Goal: Information Seeking & Learning: Learn about a topic

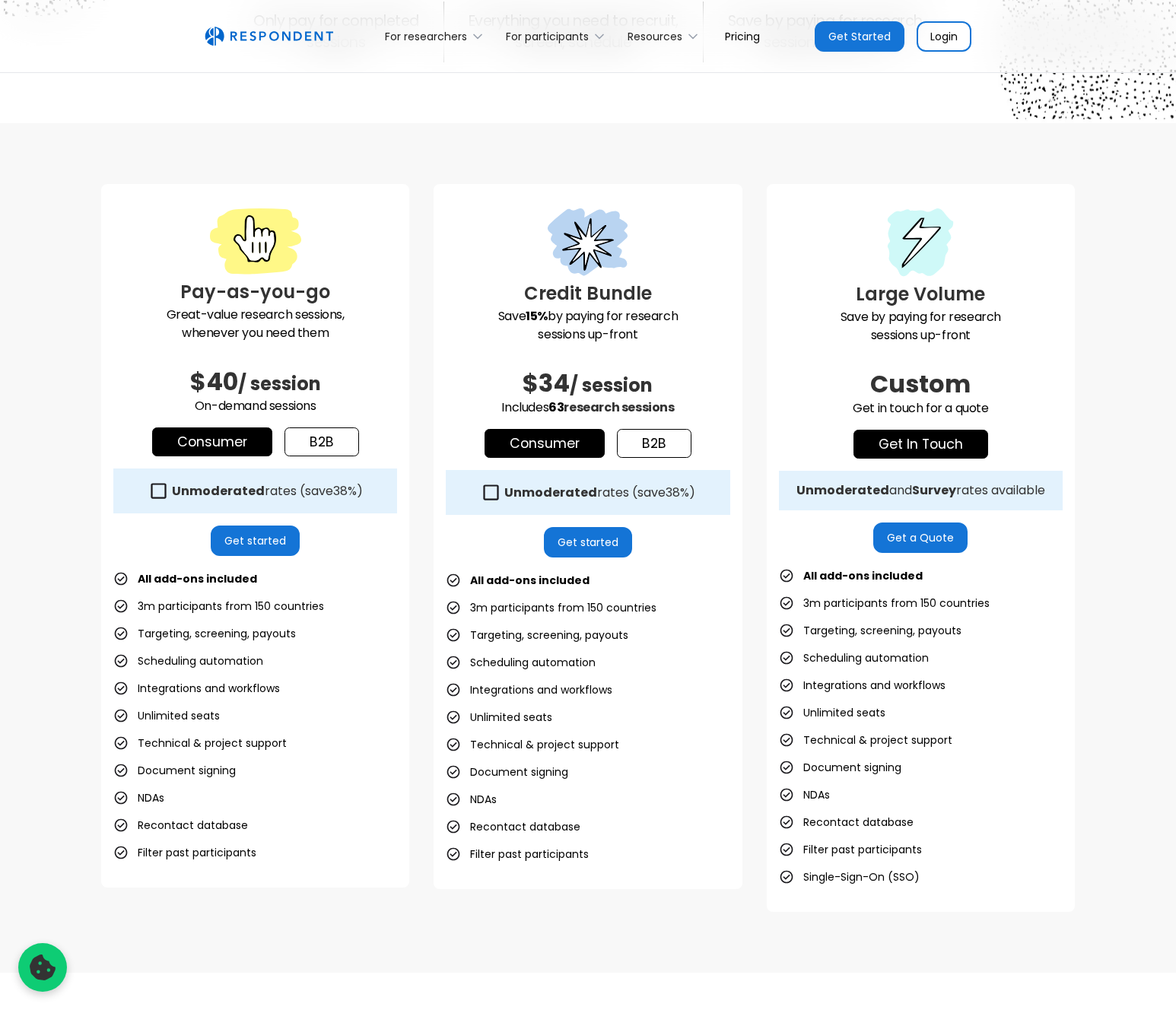
scroll to position [296, 0]
click at [1026, 493] on div "Unmoderated and Survey rates available" at bounding box center [921, 491] width 249 height 15
click at [921, 488] on strong "Survey" at bounding box center [934, 491] width 44 height 18
click at [496, 491] on icon at bounding box center [490, 492] width 20 height 20
click at [492, 492] on icon at bounding box center [490, 492] width 20 height 20
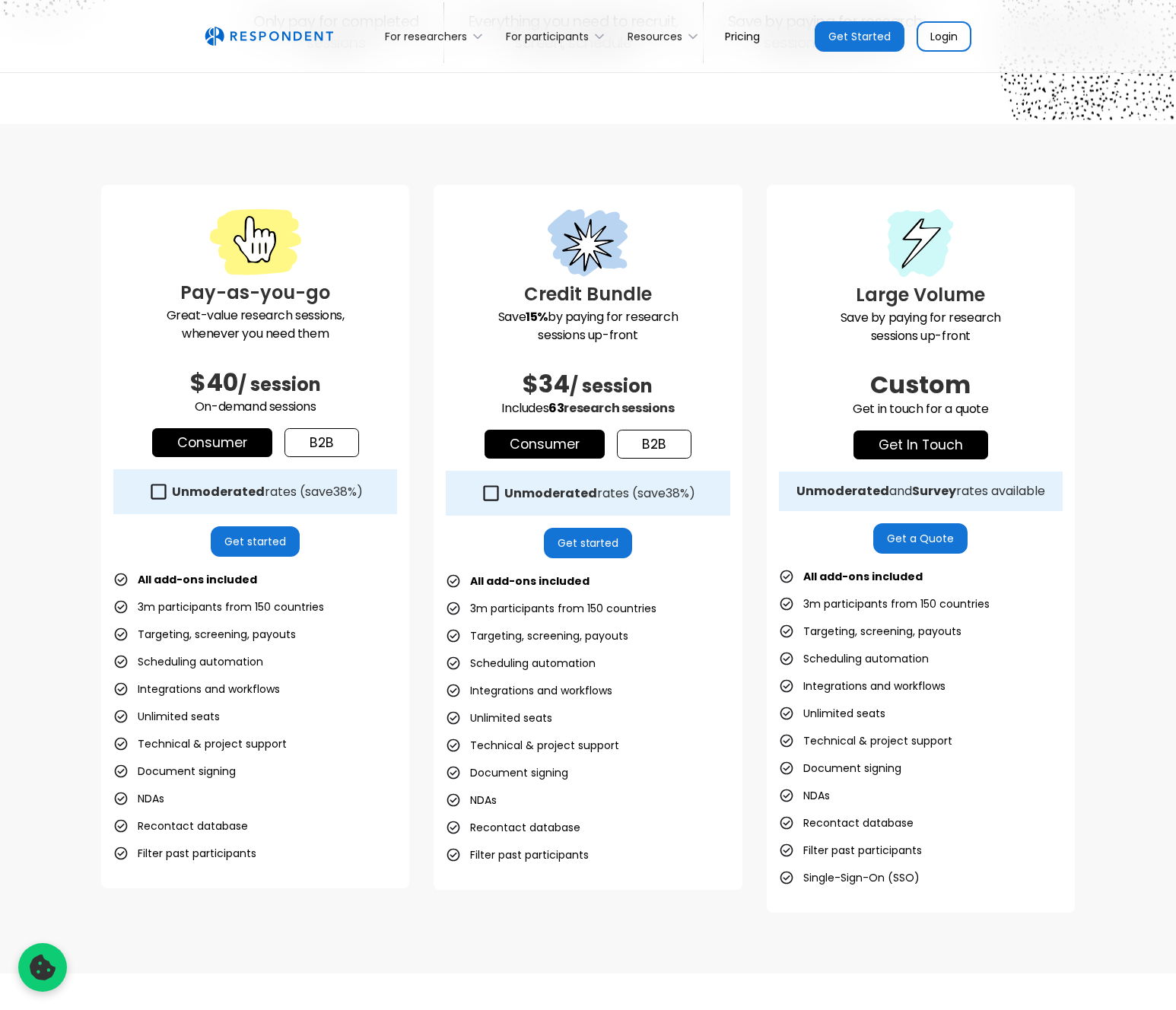
click at [492, 491] on icon at bounding box center [490, 492] width 20 height 20
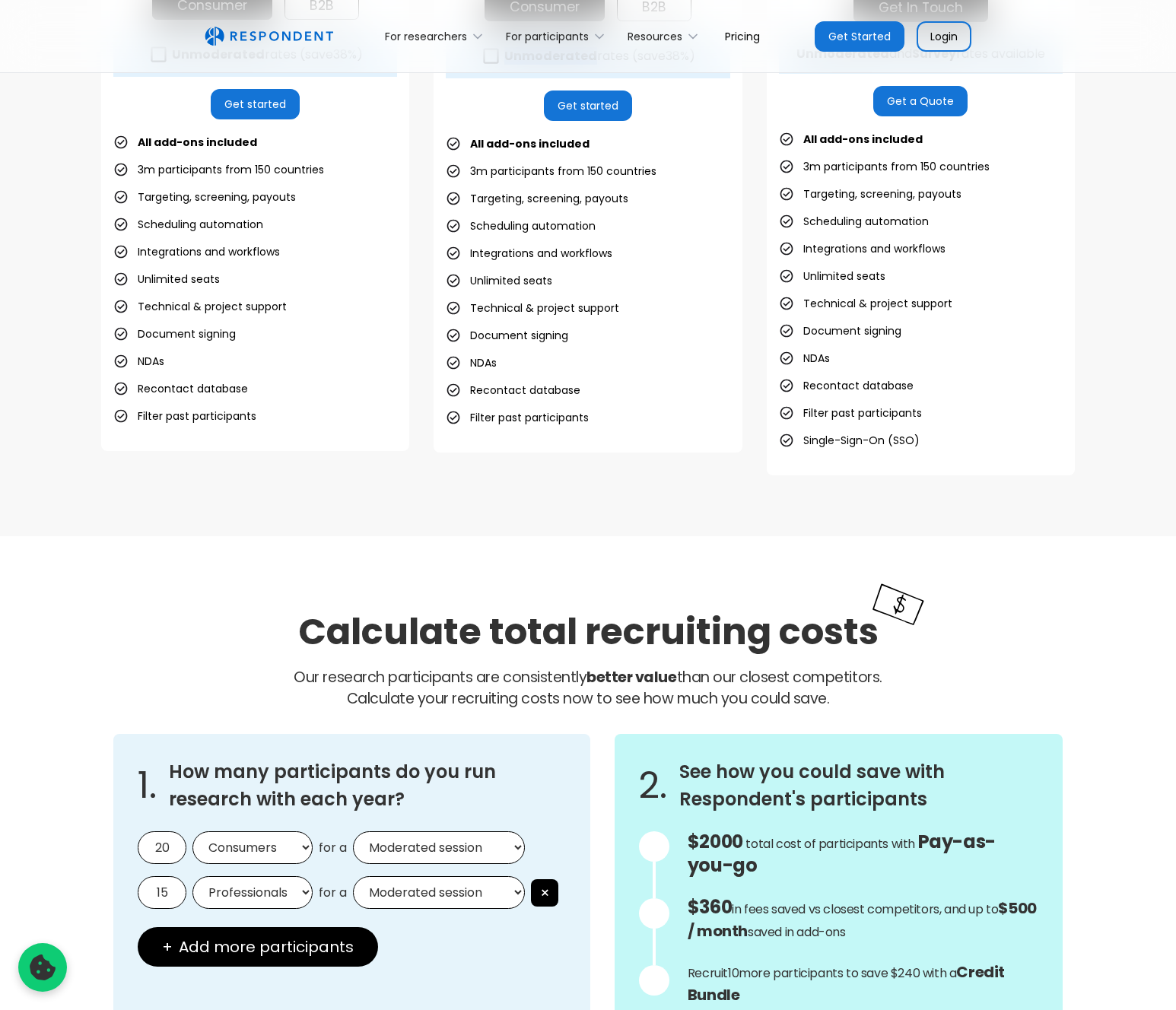
scroll to position [1039, 0]
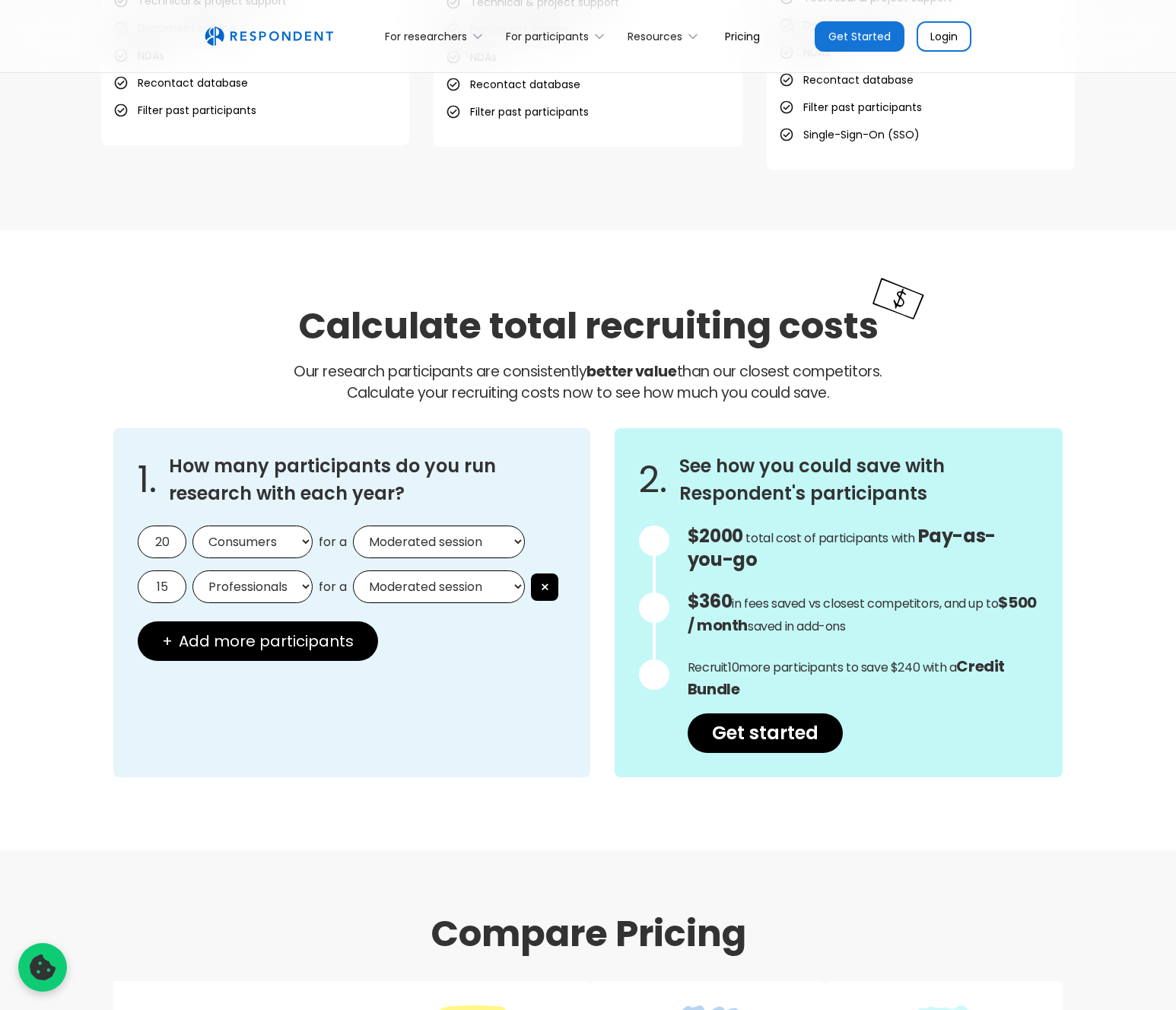
click at [389, 549] on select "Moderated session Unmoderated session" at bounding box center [438, 542] width 172 height 33
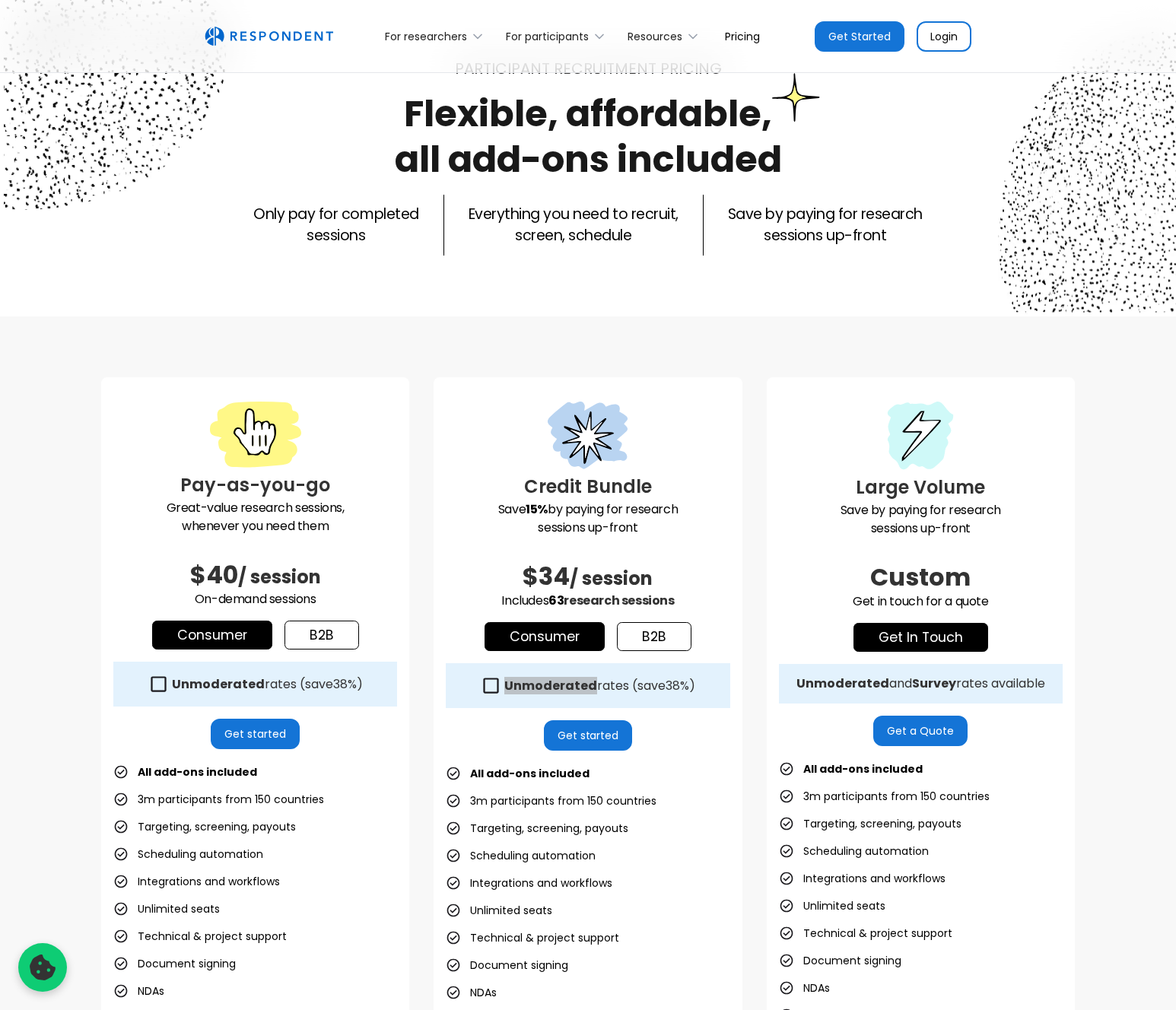
scroll to position [0, 0]
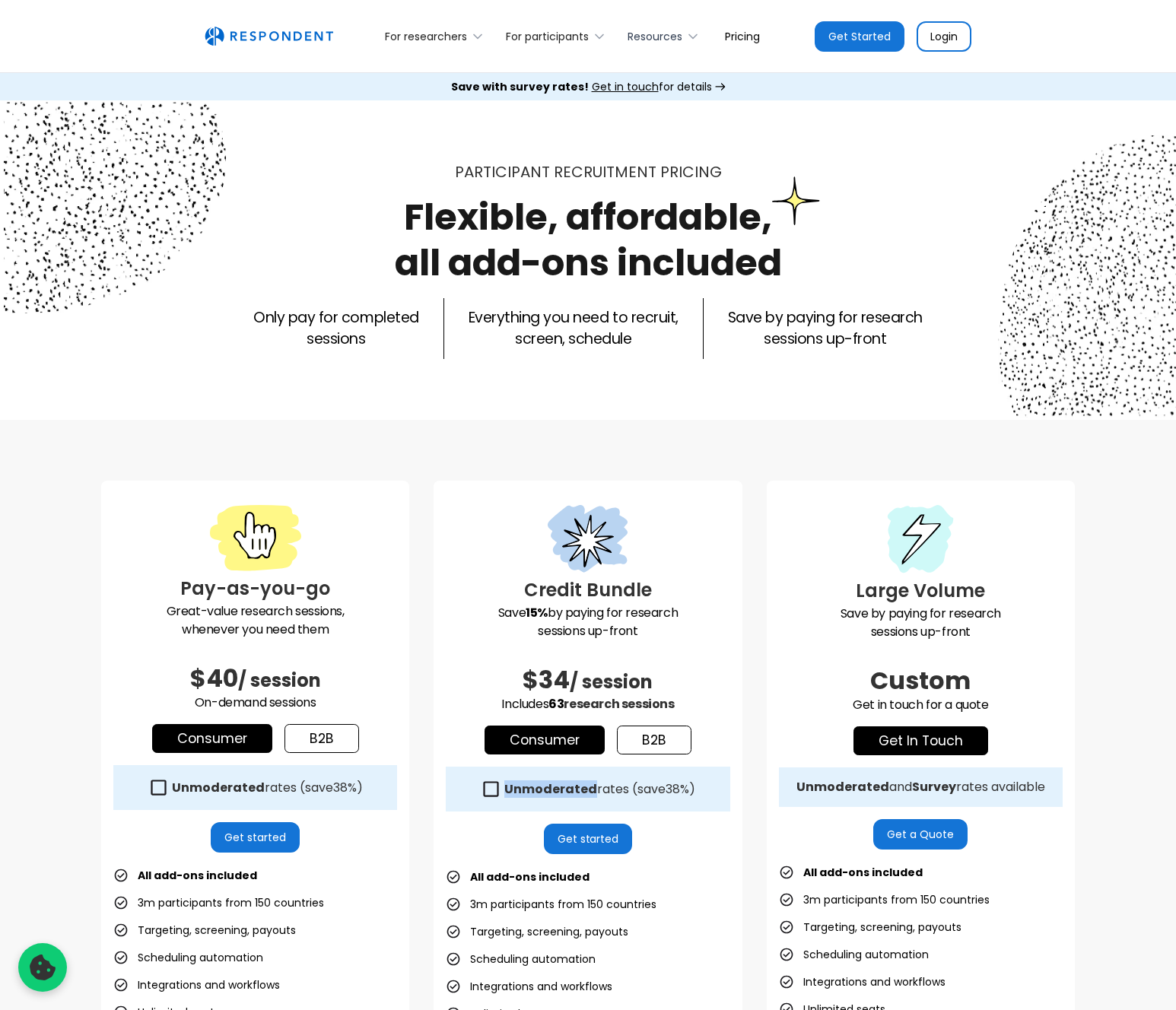
click at [655, 32] on div "Resources" at bounding box center [655, 36] width 55 height 15
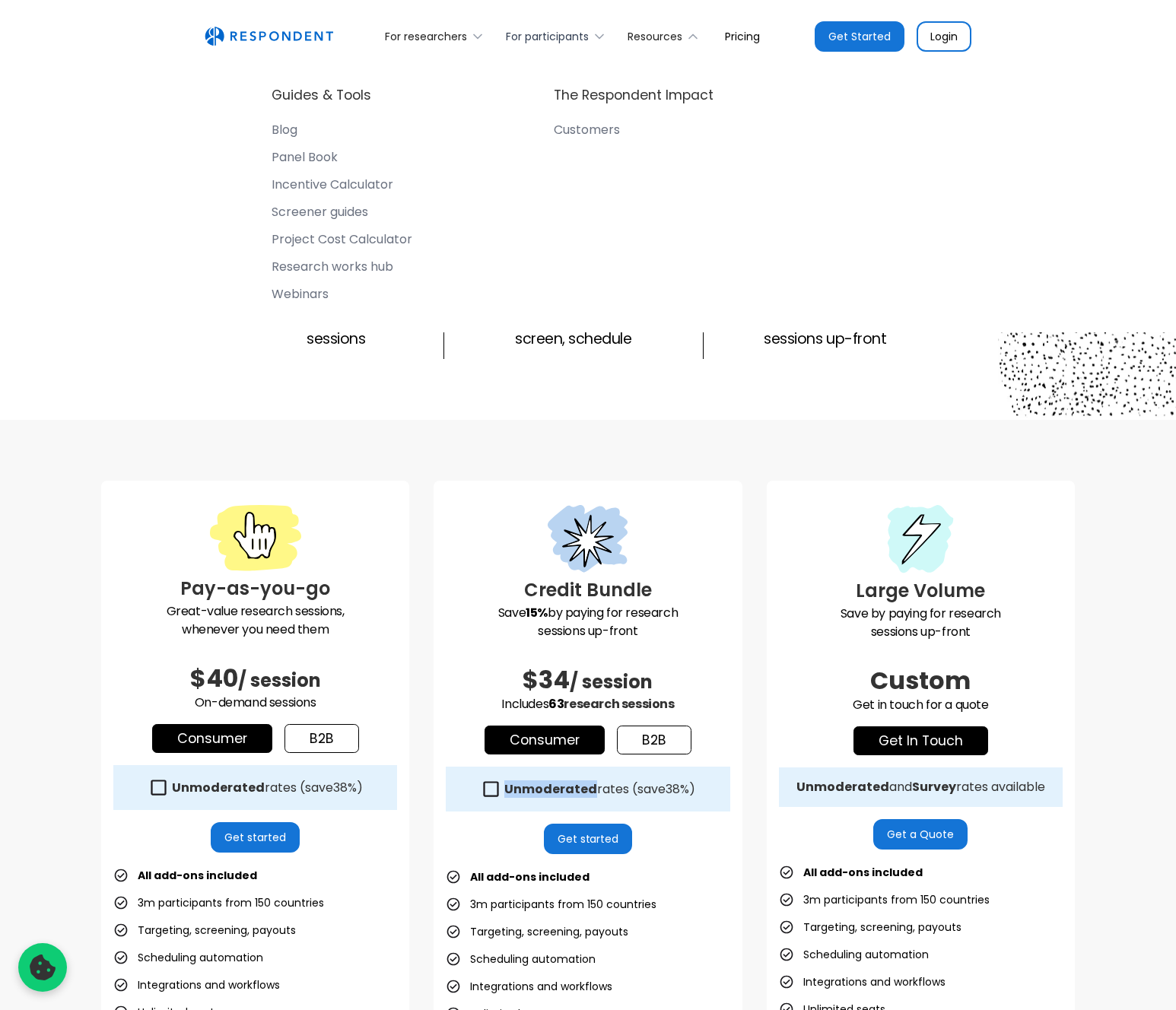
click at [572, 36] on div "For participants" at bounding box center [547, 36] width 83 height 15
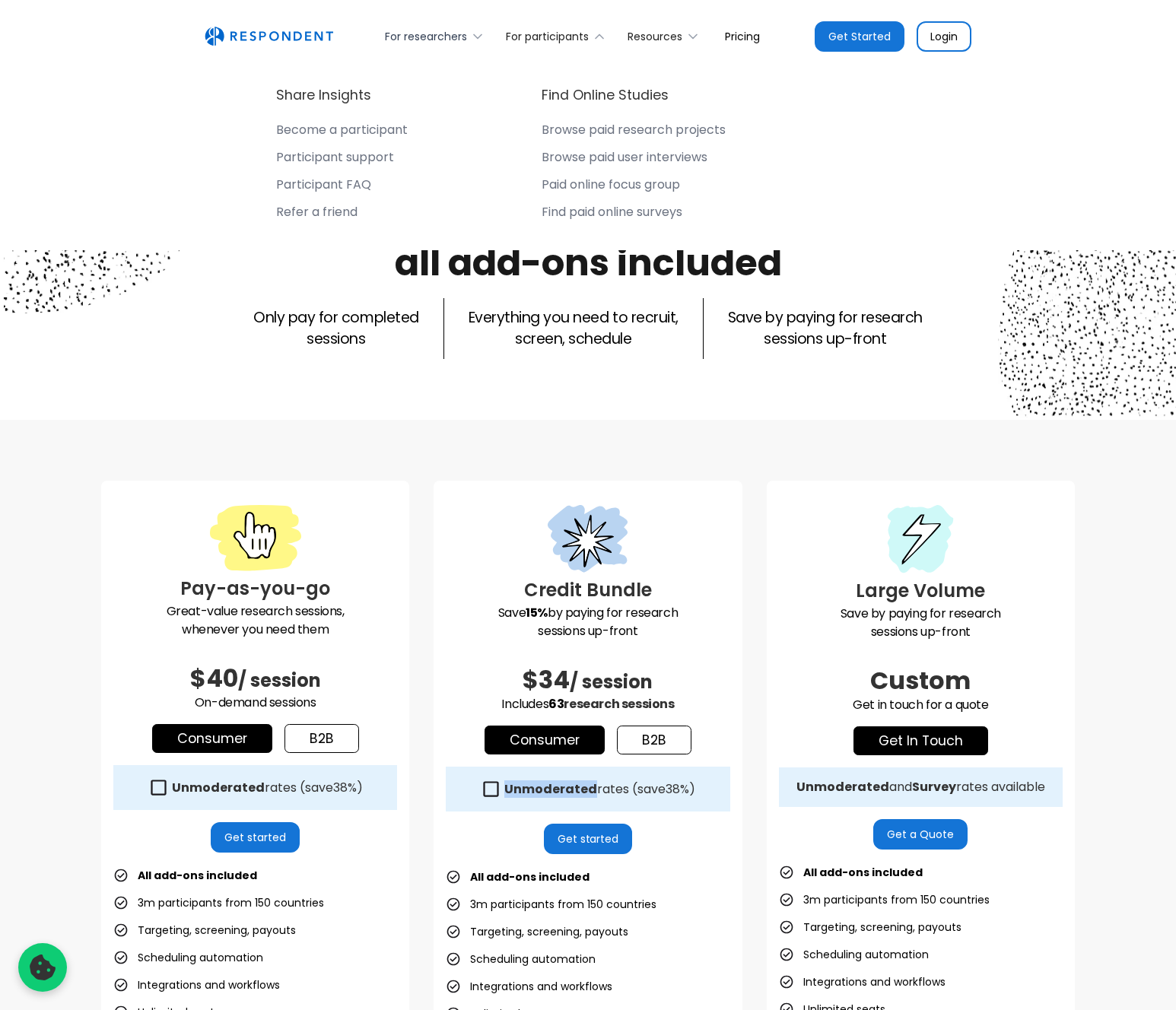
click at [440, 40] on div "For researchers" at bounding box center [426, 36] width 82 height 15
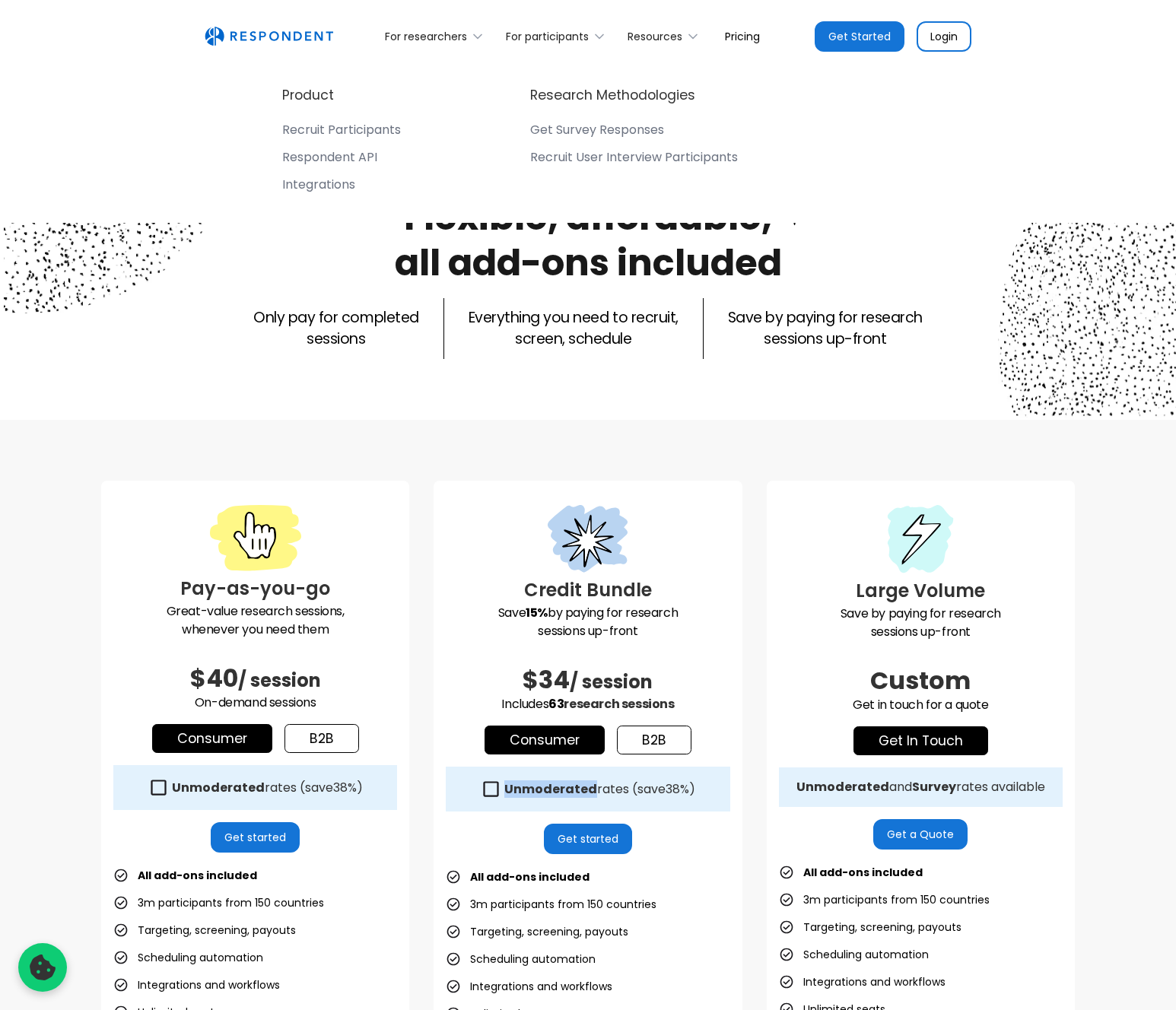
click at [589, 128] on div "Get Survey Responses" at bounding box center [597, 130] width 134 height 15
